Goal: Information Seeking & Learning: Check status

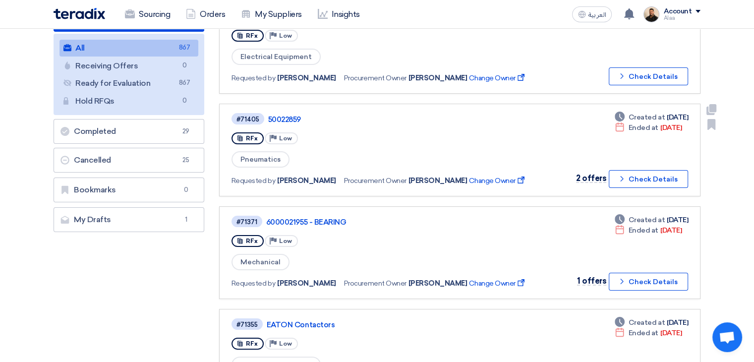
scroll to position [149, 0]
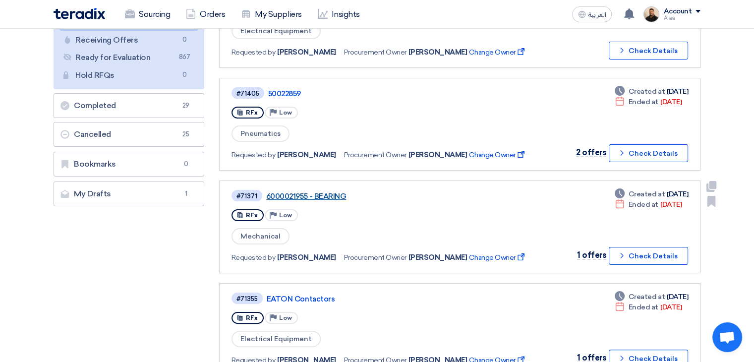
click at [325, 193] on link "6000021955 - BEARING" at bounding box center [390, 196] width 248 height 9
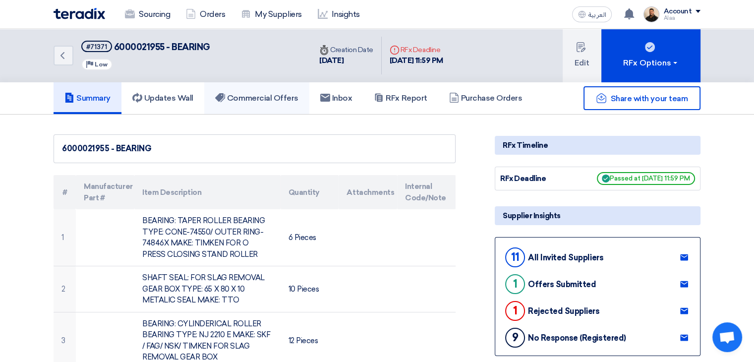
click at [277, 99] on h5 "Commercial Offers" at bounding box center [256, 98] width 83 height 10
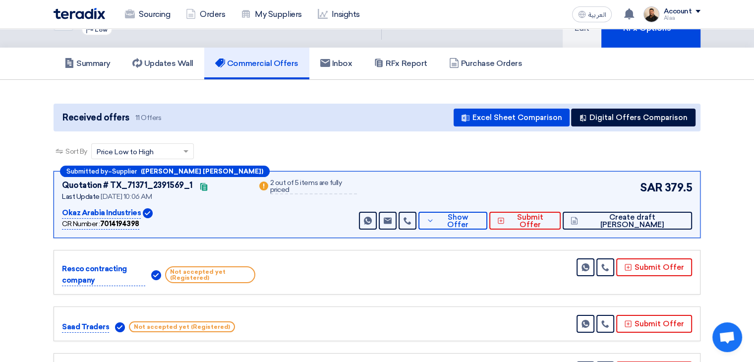
scroll to position [50, 0]
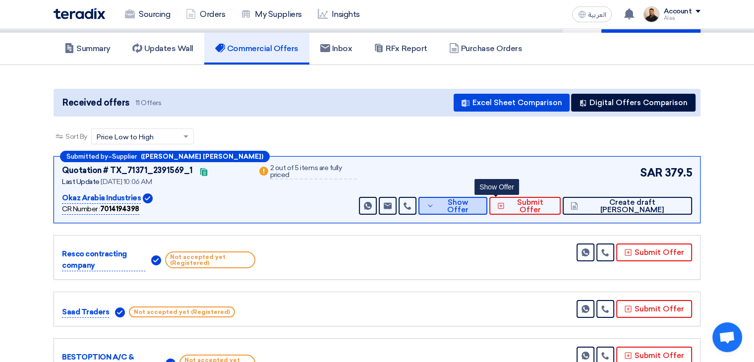
click at [480, 201] on span "Show Offer" at bounding box center [458, 206] width 43 height 15
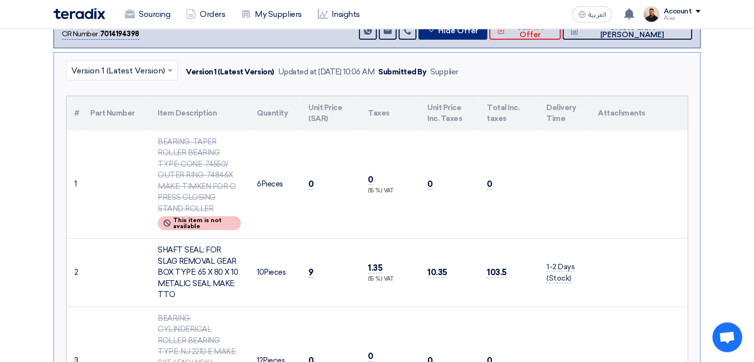
scroll to position [198, 0]
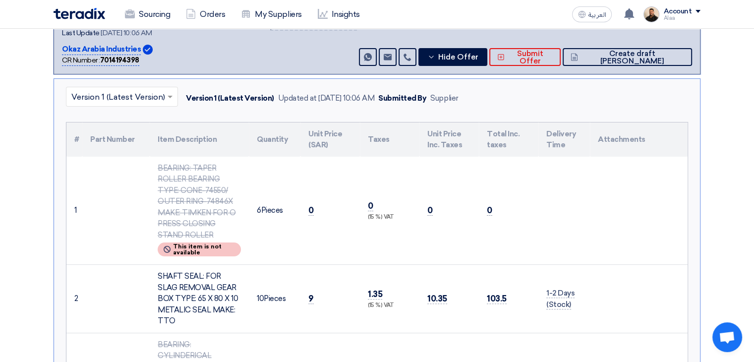
click at [197, 200] on div "BEARING: TAPER ROLLER BEARING TYPE: CONE-74550/ OUTER RING-74846X MAKE: TIMKEN …" at bounding box center [199, 202] width 83 height 78
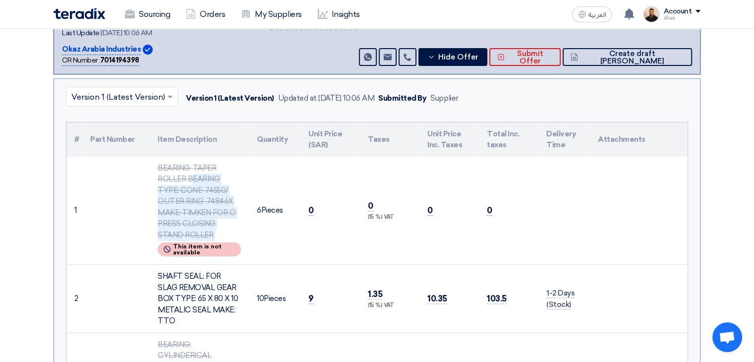
click at [197, 200] on div "BEARING: TAPER ROLLER BEARING TYPE: CONE-74550/ OUTER RING-74846X MAKE: TIMKEN …" at bounding box center [199, 202] width 83 height 78
click at [234, 193] on div "BEARING: TAPER ROLLER BEARING TYPE: CONE-74550/ OUTER RING-74846X MAKE: TIMKEN …" at bounding box center [199, 202] width 83 height 78
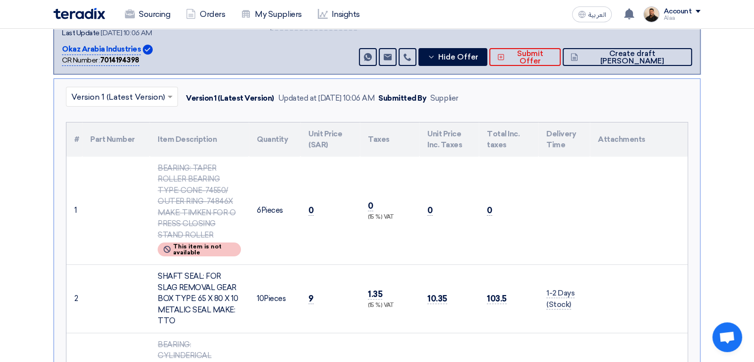
click at [210, 212] on div "BEARING: TAPER ROLLER BEARING TYPE: CONE-74550/ OUTER RING-74846X MAKE: TIMKEN …" at bounding box center [199, 202] width 83 height 78
click at [176, 205] on div "BEARING: TAPER ROLLER BEARING TYPE: CONE-74550/ OUTER RING-74846X MAKE: TIMKEN …" at bounding box center [199, 202] width 83 height 78
click at [176, 203] on div "BEARING: TAPER ROLLER BEARING TYPE: CONE-74550/ OUTER RING-74846X MAKE: TIMKEN …" at bounding box center [199, 202] width 83 height 78
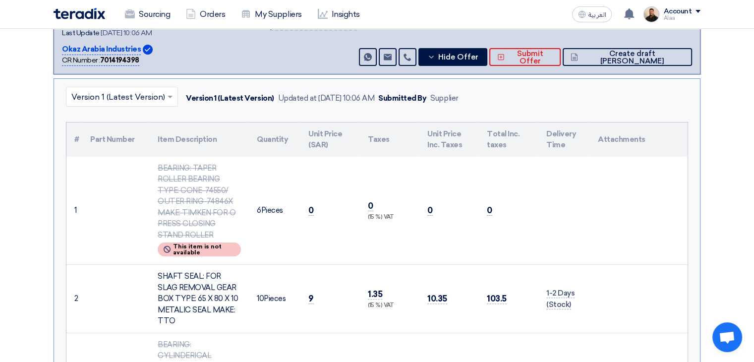
click at [106, 194] on td at bounding box center [115, 211] width 67 height 108
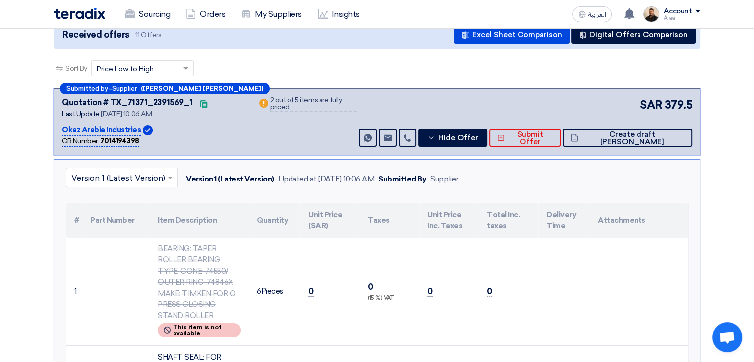
scroll to position [0, 0]
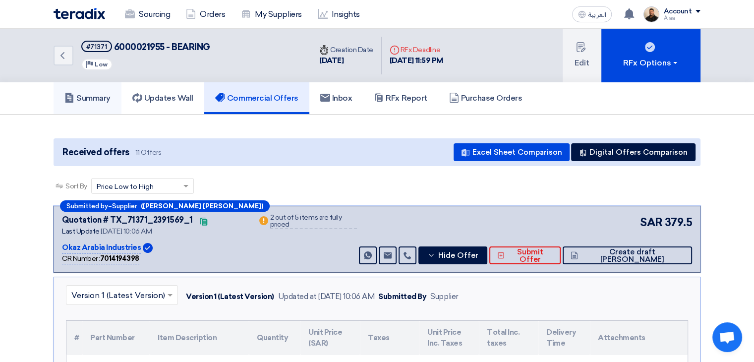
click at [105, 96] on h5 "Summary" at bounding box center [87, 98] width 46 height 10
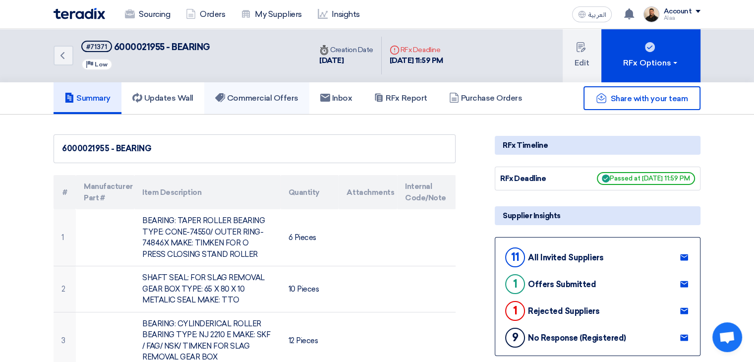
click at [271, 107] on link "Commercial Offers" at bounding box center [256, 98] width 105 height 32
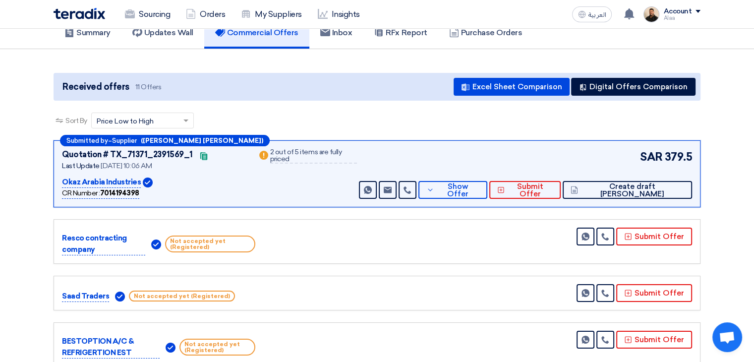
scroll to position [74, 0]
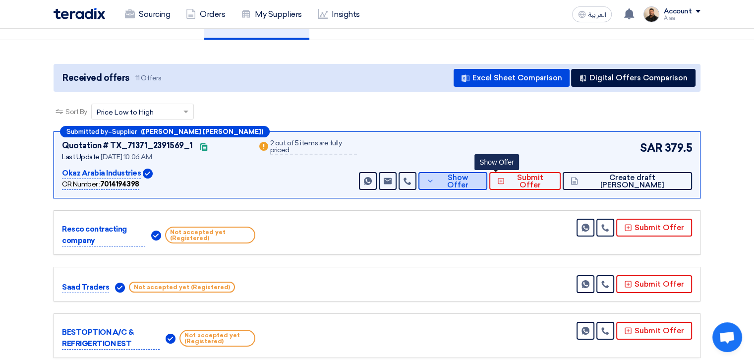
click at [480, 178] on span "Show Offer" at bounding box center [458, 181] width 43 height 15
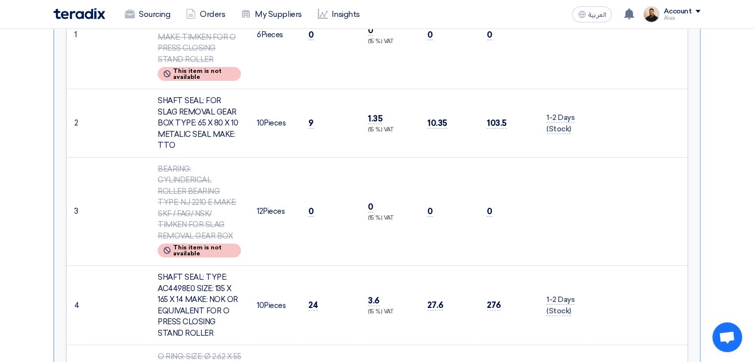
scroll to position [372, 0]
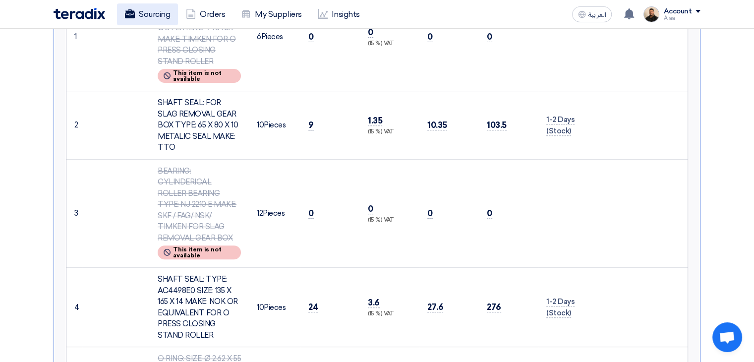
click at [161, 16] on link "Sourcing" at bounding box center [147, 14] width 61 height 22
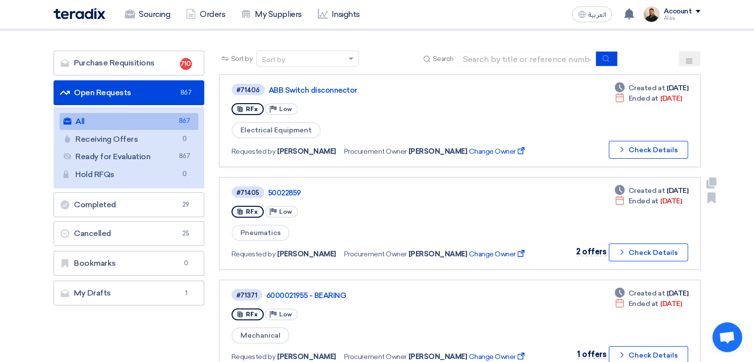
scroll to position [50, 0]
click at [289, 191] on link "50022859" at bounding box center [392, 192] width 248 height 9
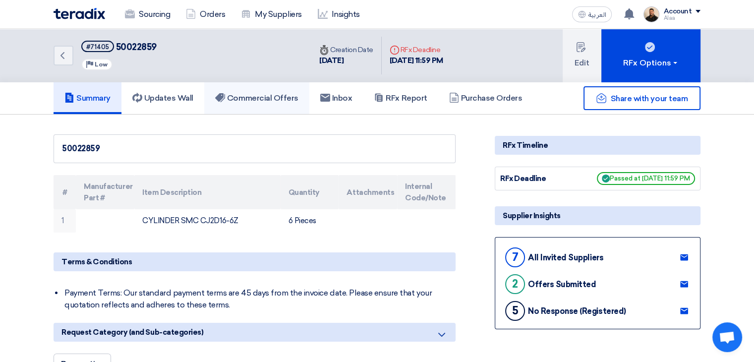
click at [276, 96] on h5 "Commercial Offers" at bounding box center [256, 98] width 83 height 10
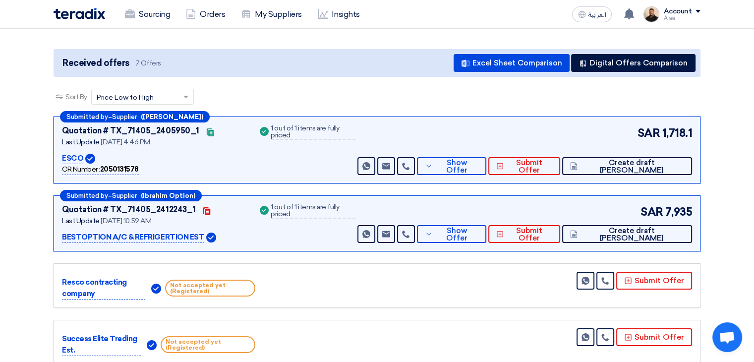
scroll to position [99, 0]
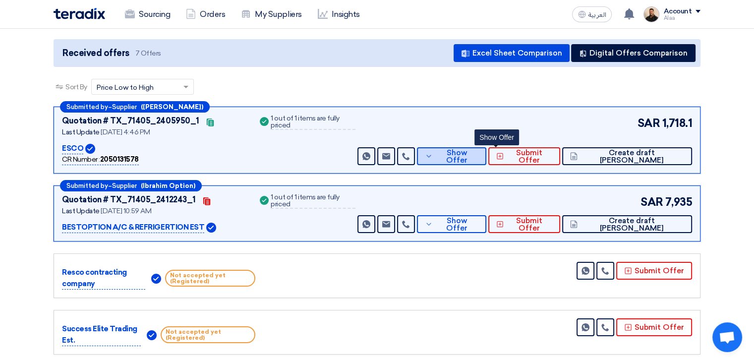
click at [478, 158] on span "Show Offer" at bounding box center [456, 156] width 43 height 15
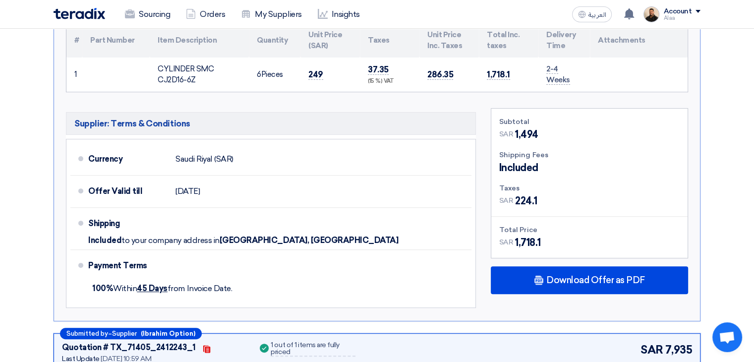
scroll to position [198, 0]
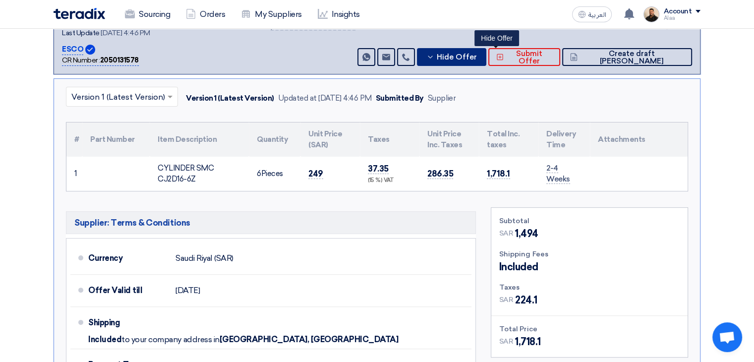
click at [434, 54] on icon at bounding box center [430, 57] width 8 height 8
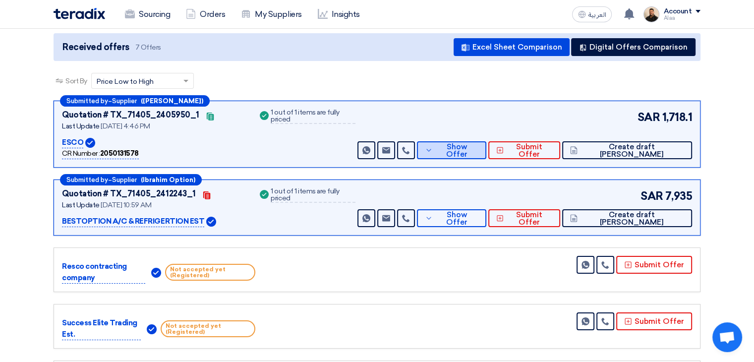
scroll to position [99, 0]
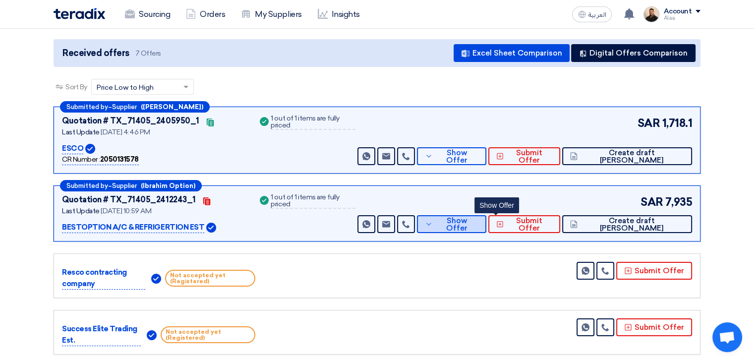
click at [486, 218] on button "Show Offer" at bounding box center [451, 224] width 69 height 18
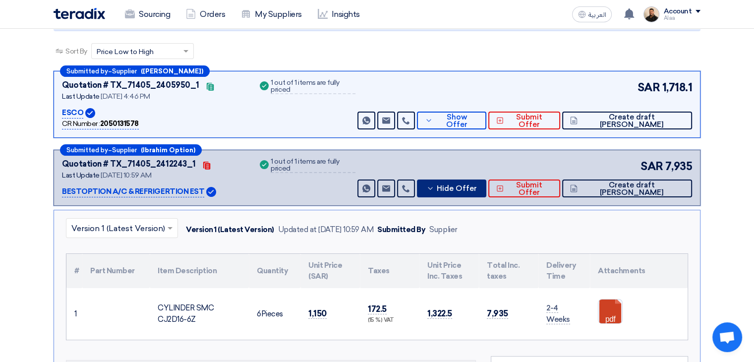
scroll to position [0, 0]
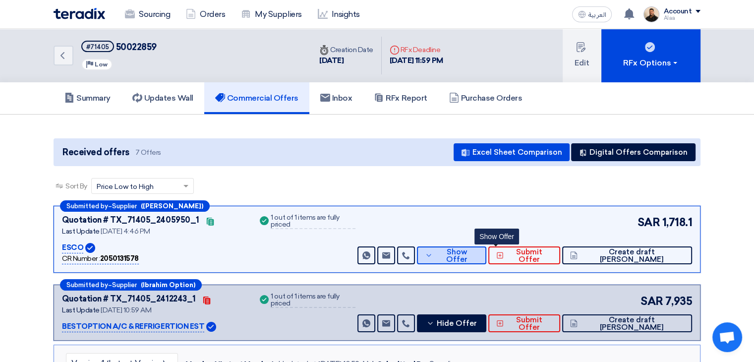
click at [478, 250] on span "Show Offer" at bounding box center [456, 255] width 43 height 15
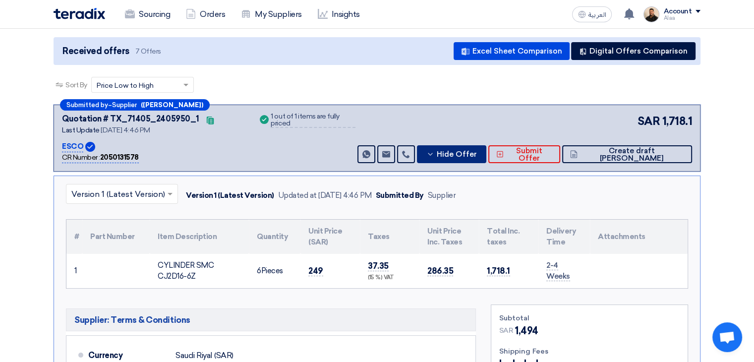
scroll to position [99, 0]
